Goal: Navigation & Orientation: Find specific page/section

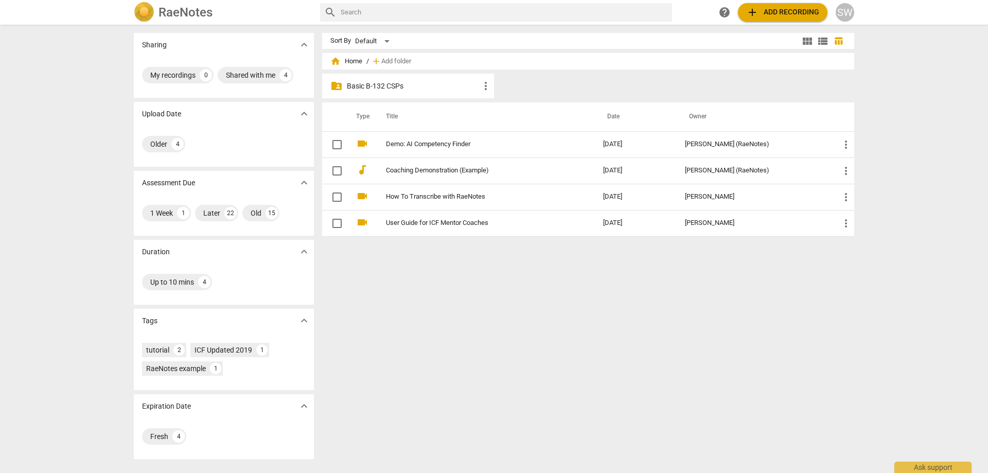
click at [385, 84] on p "Basic B-132 CSPs" at bounding box center [413, 86] width 133 height 11
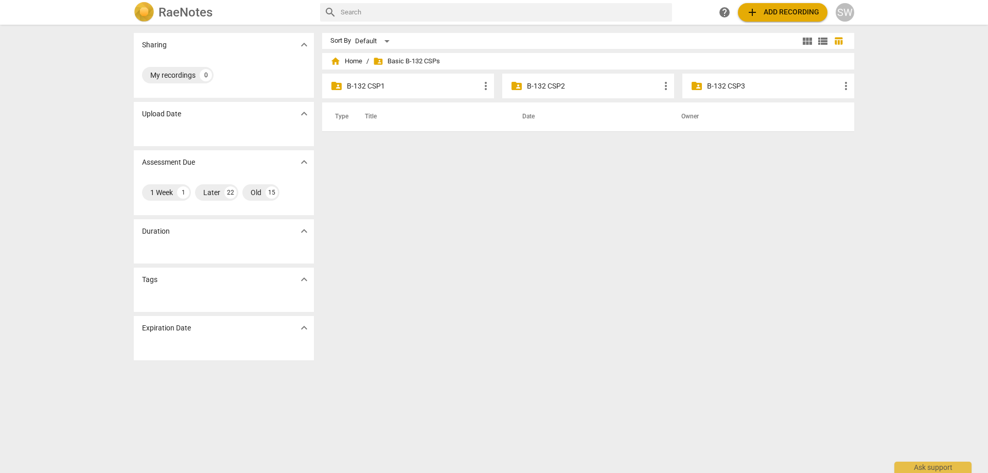
click at [562, 85] on p "B-132 CSP2" at bounding box center [593, 86] width 133 height 11
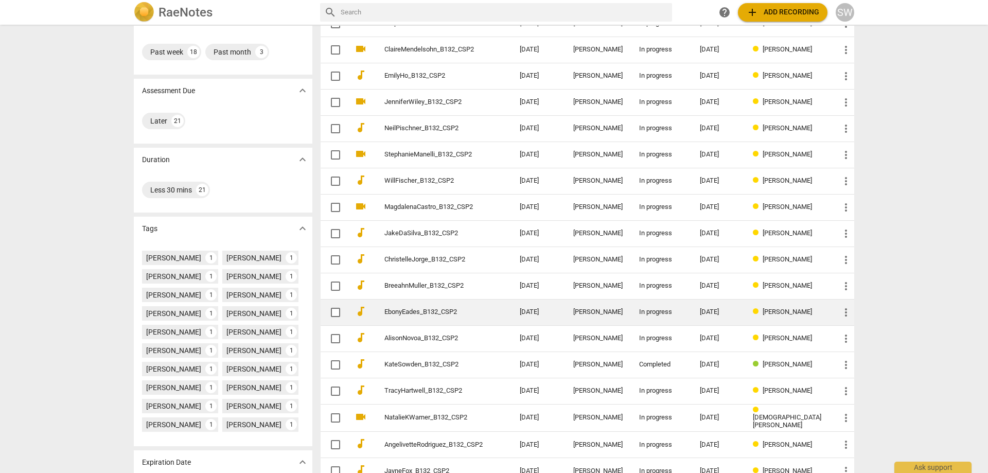
scroll to position [203, 0]
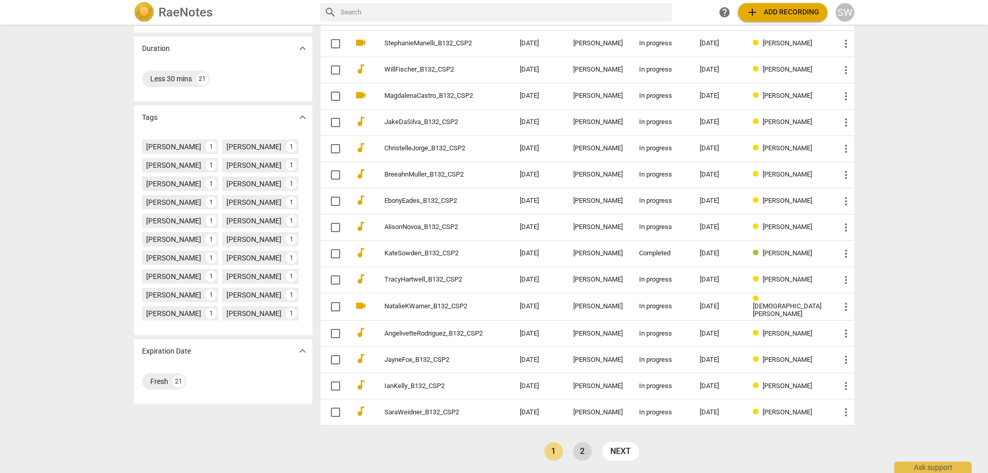
click at [580, 449] on link "2" at bounding box center [582, 451] width 19 height 19
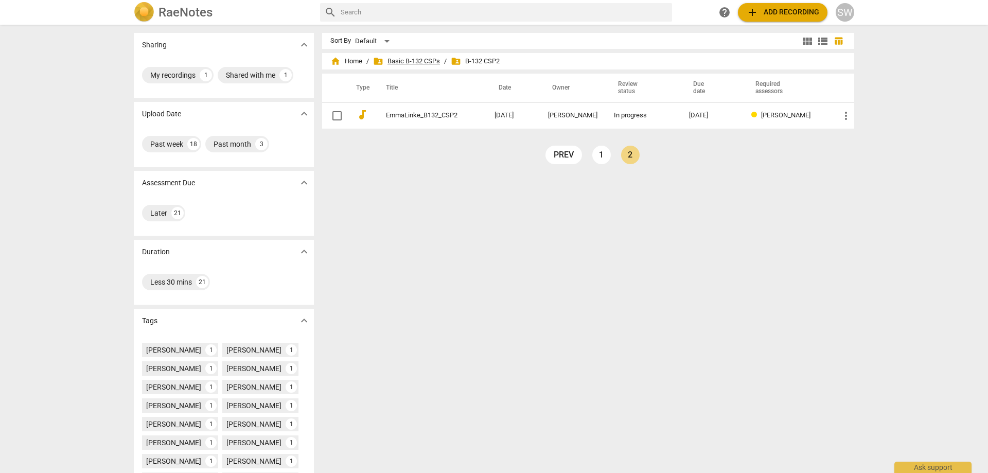
click at [396, 65] on span "folder_shared Basic B-132 CSPs" at bounding box center [406, 61] width 67 height 10
